Goal: Use online tool/utility: Utilize a website feature to perform a specific function

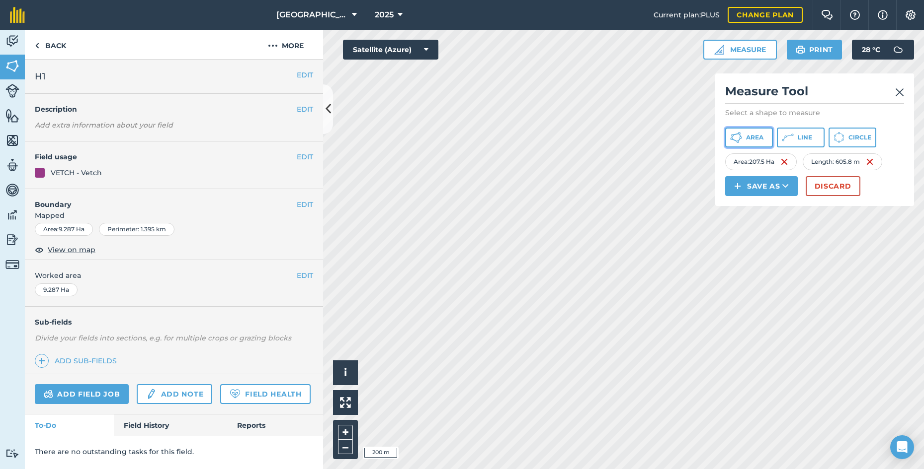
click at [762, 141] on span "Area" at bounding box center [754, 138] width 17 height 8
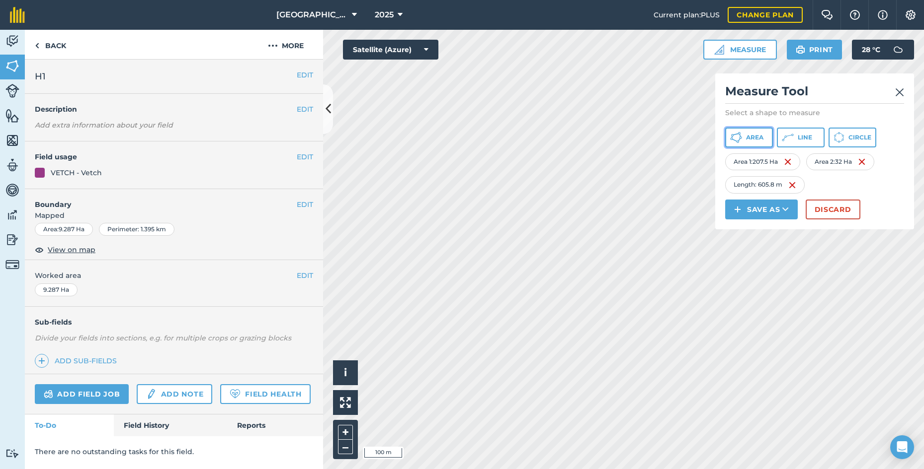
click at [764, 139] on button "Area" at bounding box center [749, 138] width 48 height 20
click at [763, 141] on span "Area" at bounding box center [754, 138] width 17 height 8
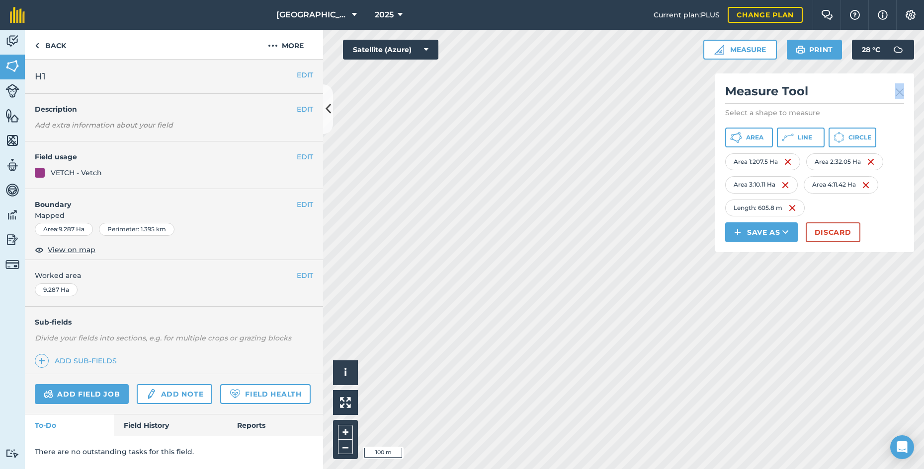
click at [833, 68] on div "Click to start drawing i © 2025 TomTom, Microsoft 100 m + – Satellite (Azure) M…" at bounding box center [623, 250] width 601 height 440
click at [846, 96] on h2 "Measure Tool" at bounding box center [814, 93] width 179 height 20
click at [874, 160] on img at bounding box center [870, 162] width 8 height 12
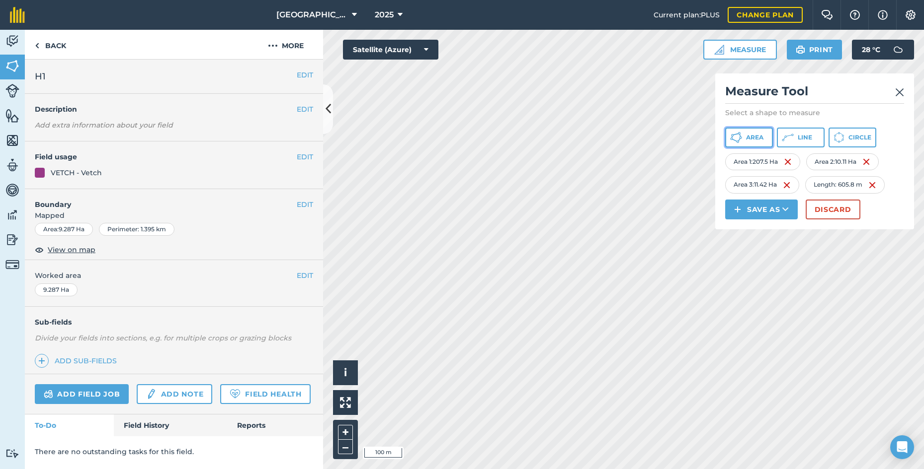
click at [751, 142] on button "Area" at bounding box center [749, 138] width 48 height 20
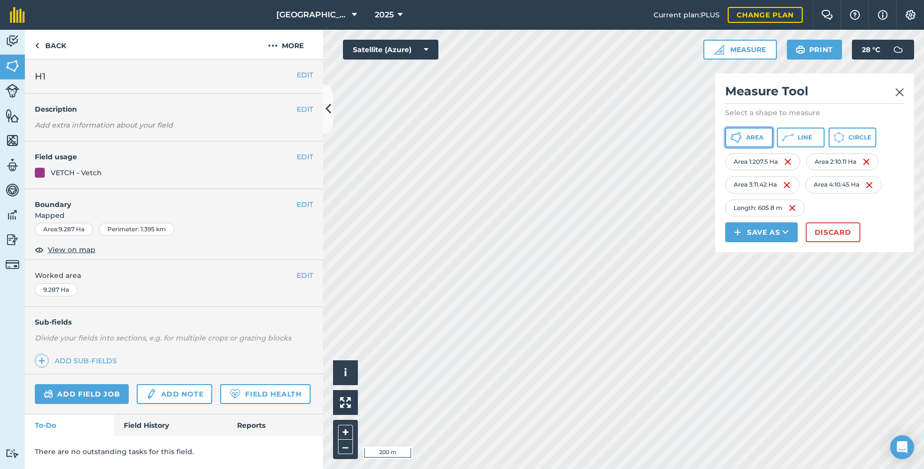
click at [766, 137] on button "Area" at bounding box center [749, 138] width 48 height 20
click at [738, 138] on icon at bounding box center [736, 138] width 12 height 12
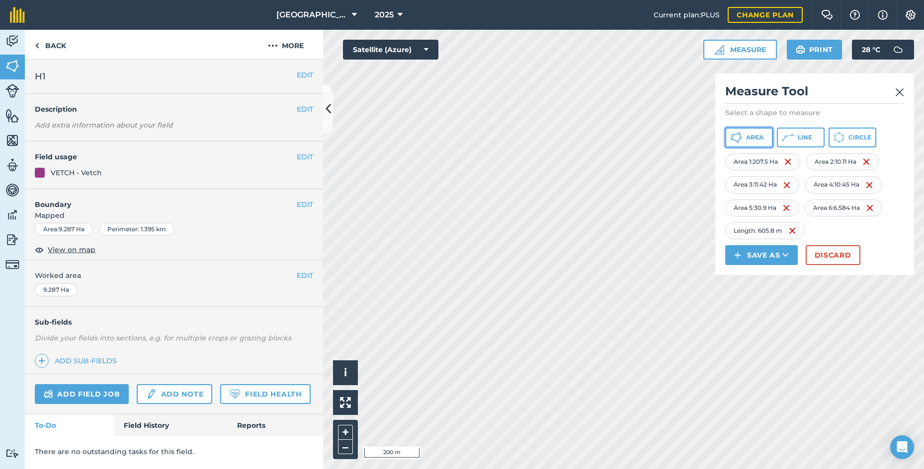
click at [752, 141] on span "Area" at bounding box center [754, 138] width 17 height 8
click at [749, 135] on span "Area" at bounding box center [754, 138] width 17 height 8
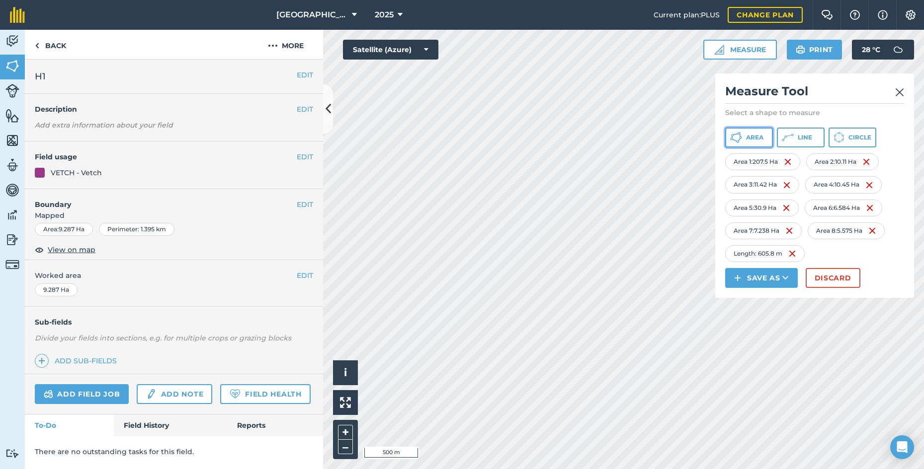
click at [754, 135] on span "Area" at bounding box center [754, 138] width 17 height 8
click at [761, 136] on span "Area" at bounding box center [754, 138] width 17 height 8
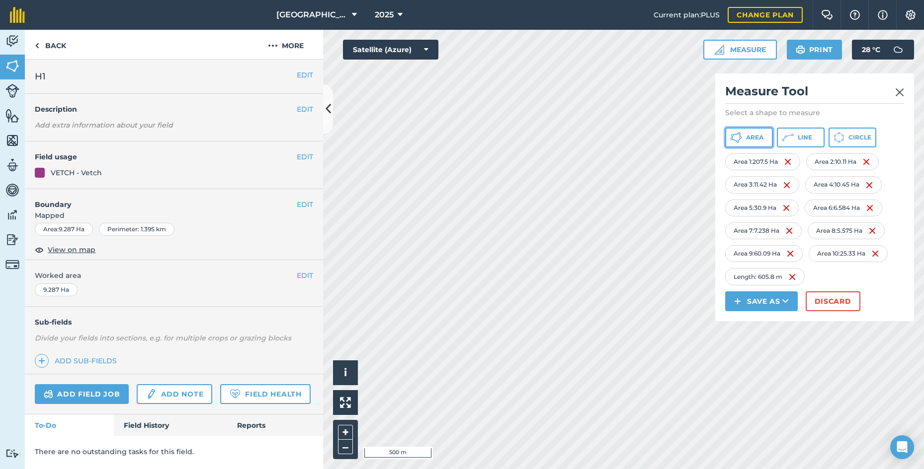
click at [743, 146] on button "Area" at bounding box center [749, 138] width 48 height 20
click at [756, 139] on span "Area" at bounding box center [754, 138] width 17 height 8
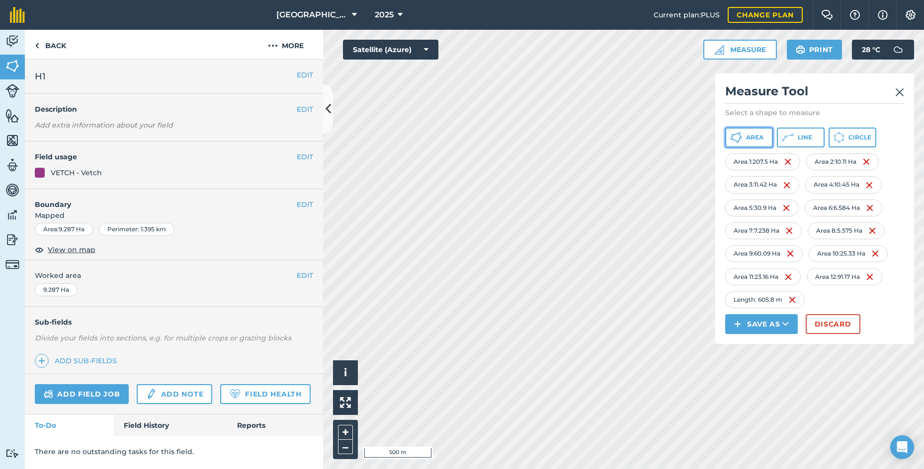
click at [761, 137] on span "Area" at bounding box center [754, 138] width 17 height 8
